Goal: Information Seeking & Learning: Learn about a topic

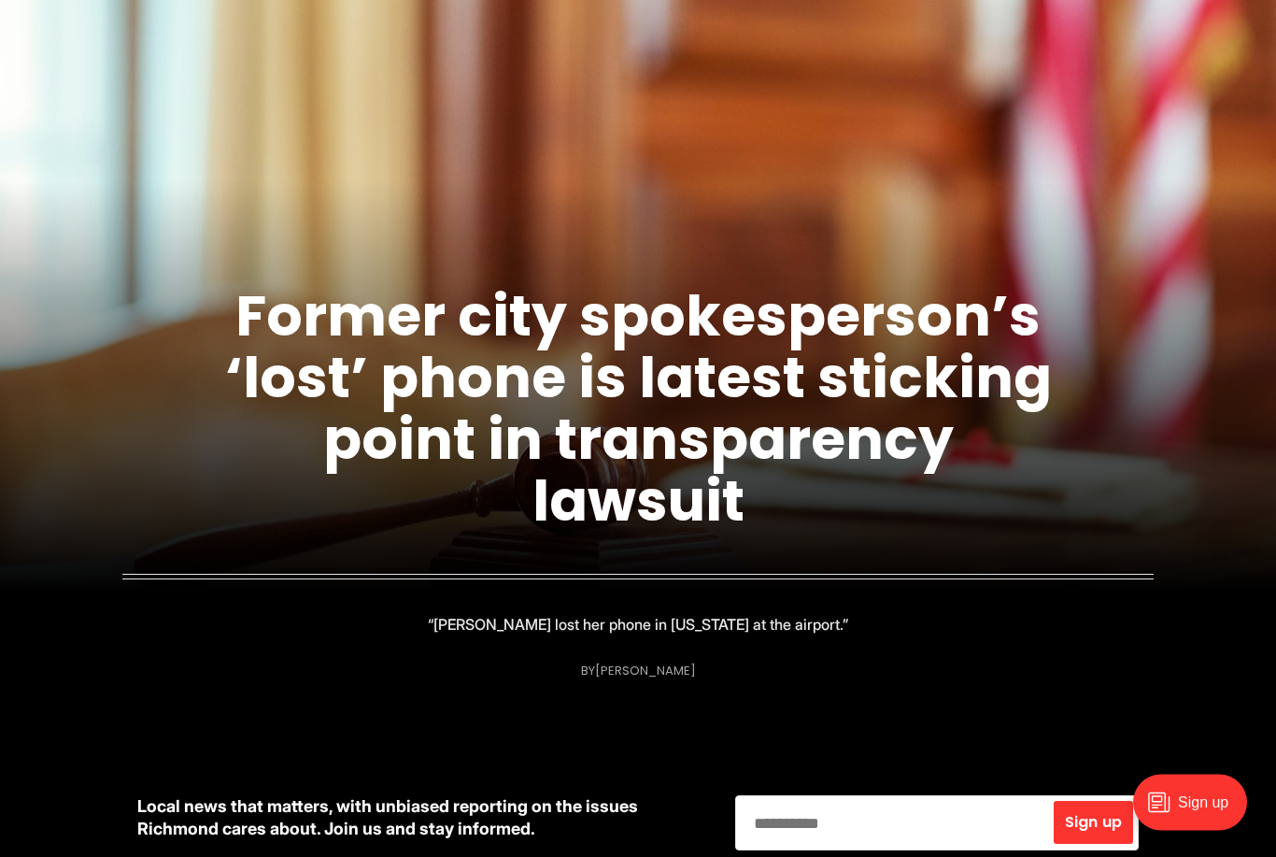
scroll to position [141, 0]
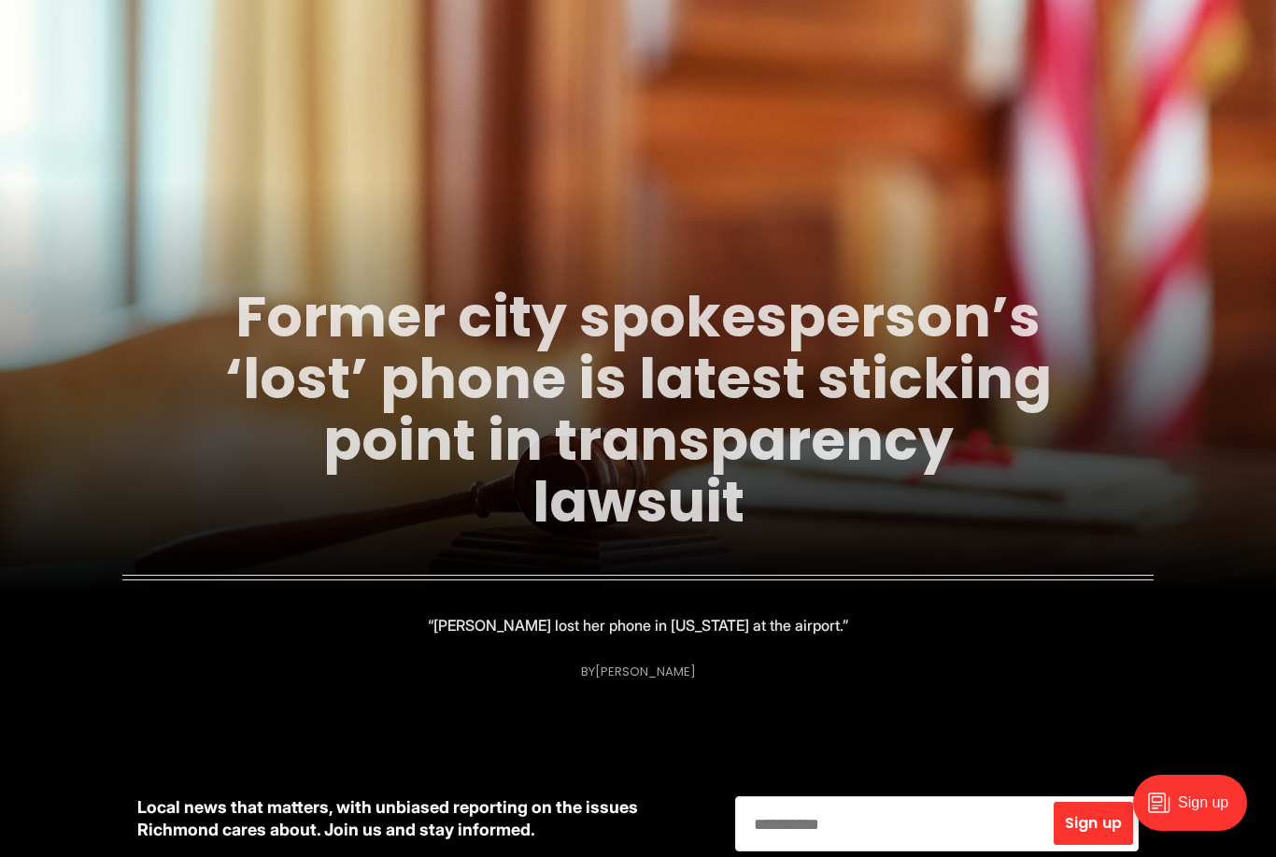
click at [902, 407] on link "Former city spokesperson’s ‘lost’ phone is latest sticking point in transparenc…" at bounding box center [638, 408] width 827 height 263
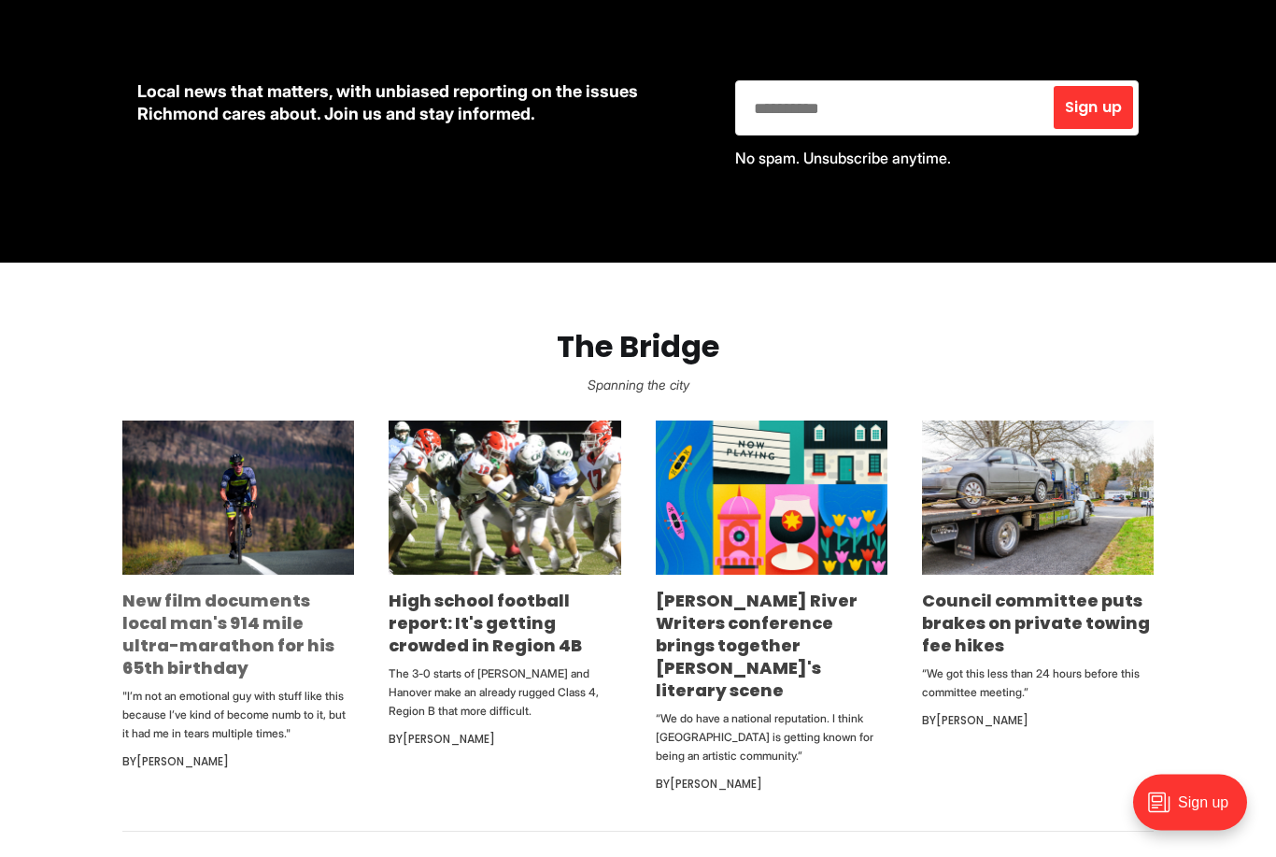
scroll to position [857, 0]
click at [276, 620] on link "New film documents local man's 914 mile ultra-marathon for his 65th birthday" at bounding box center [228, 633] width 212 height 91
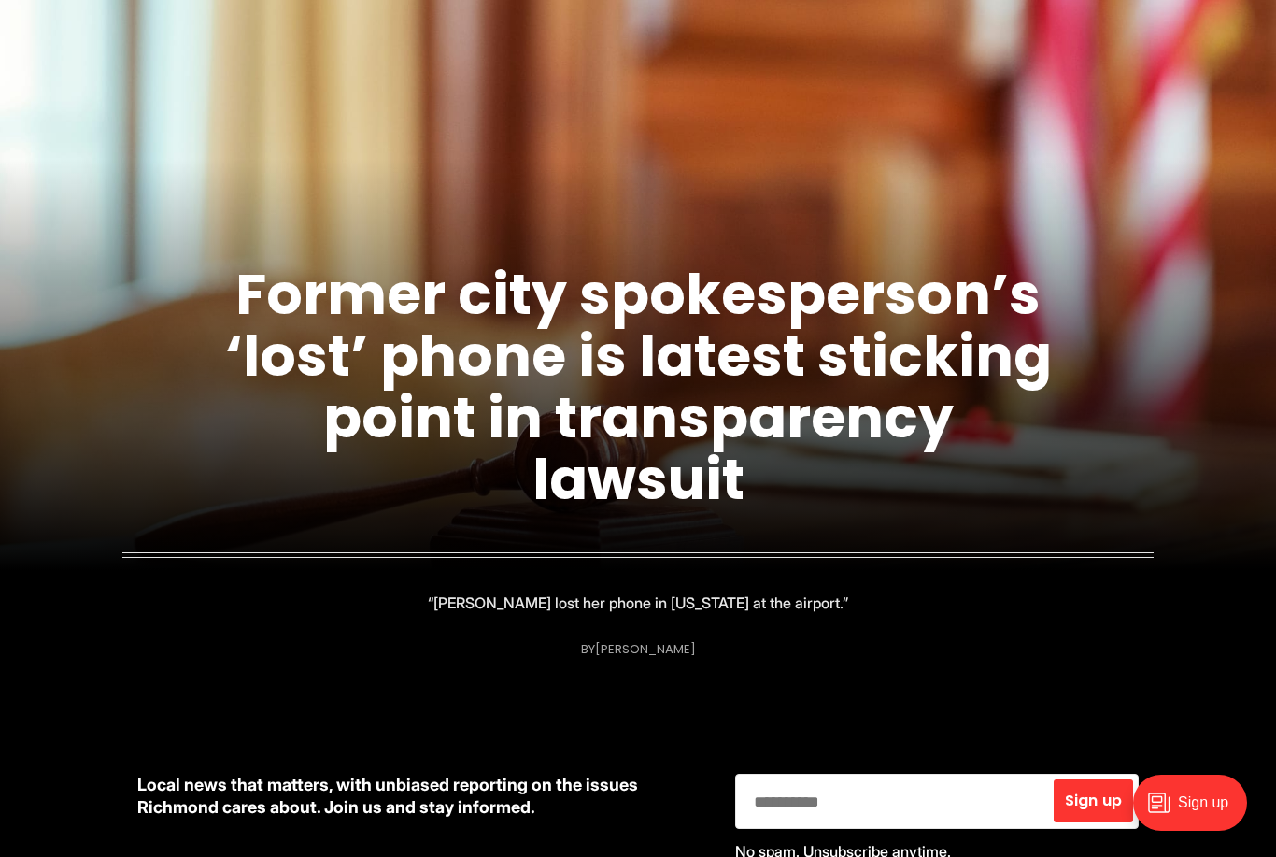
scroll to position [0, 0]
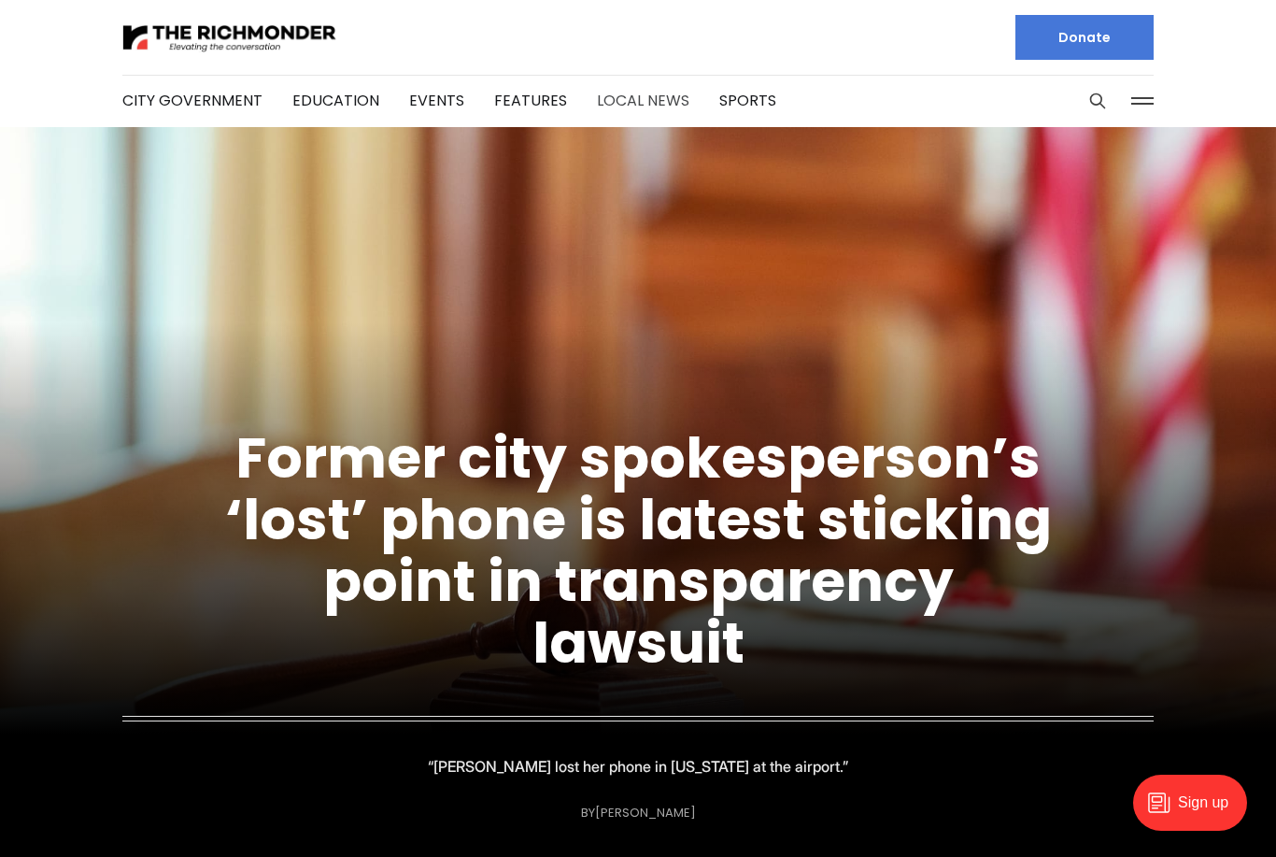
click at [651, 101] on link "Local News" at bounding box center [643, 100] width 92 height 21
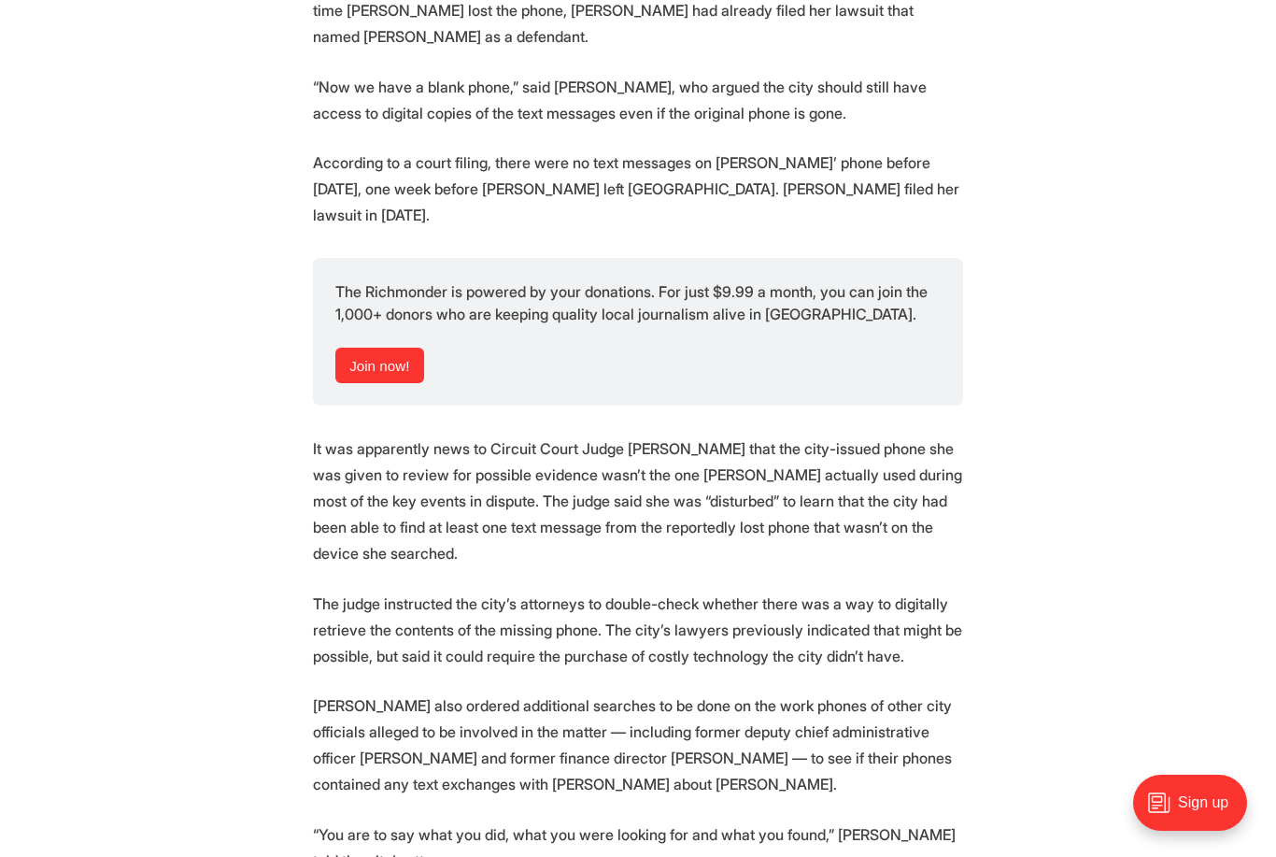
scroll to position [2161, 0]
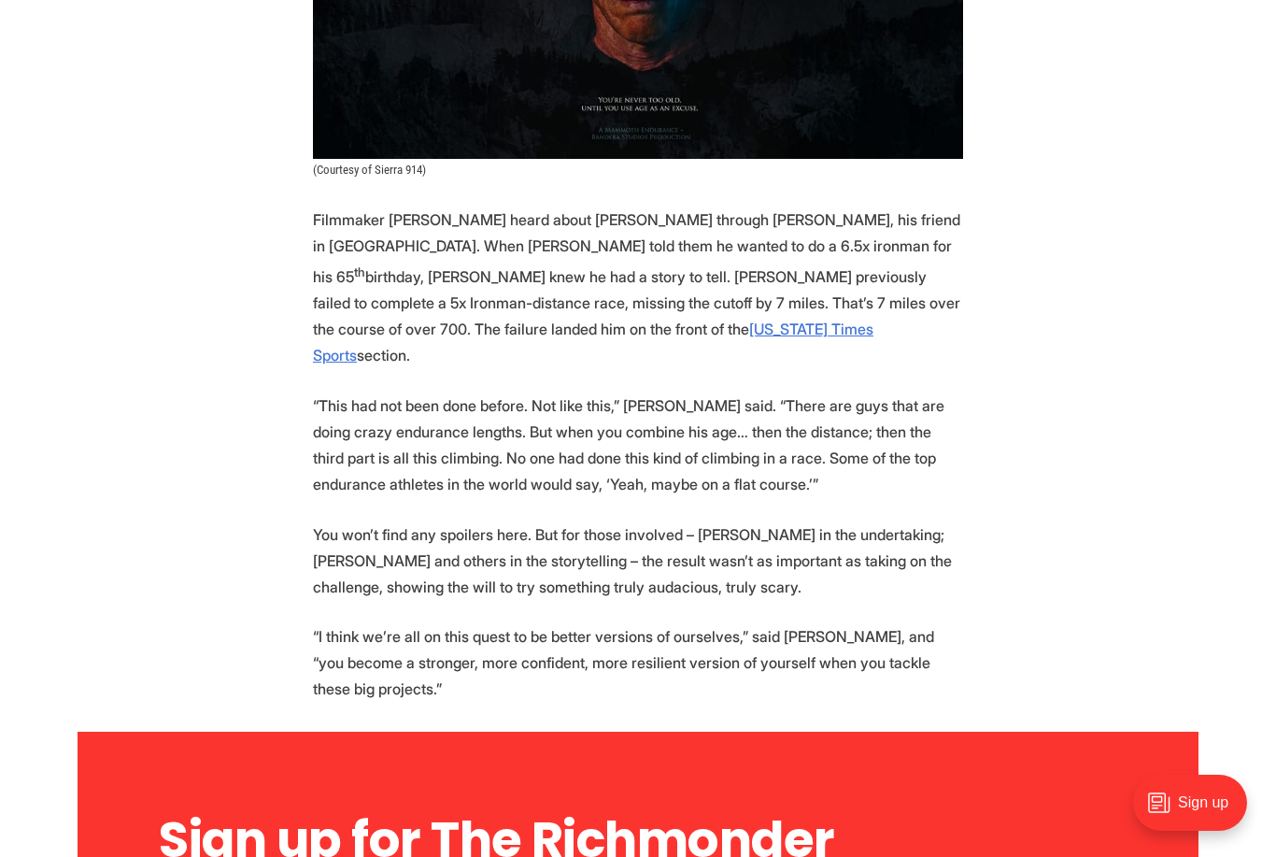
scroll to position [3555, 0]
